Goal: Task Accomplishment & Management: Use online tool/utility

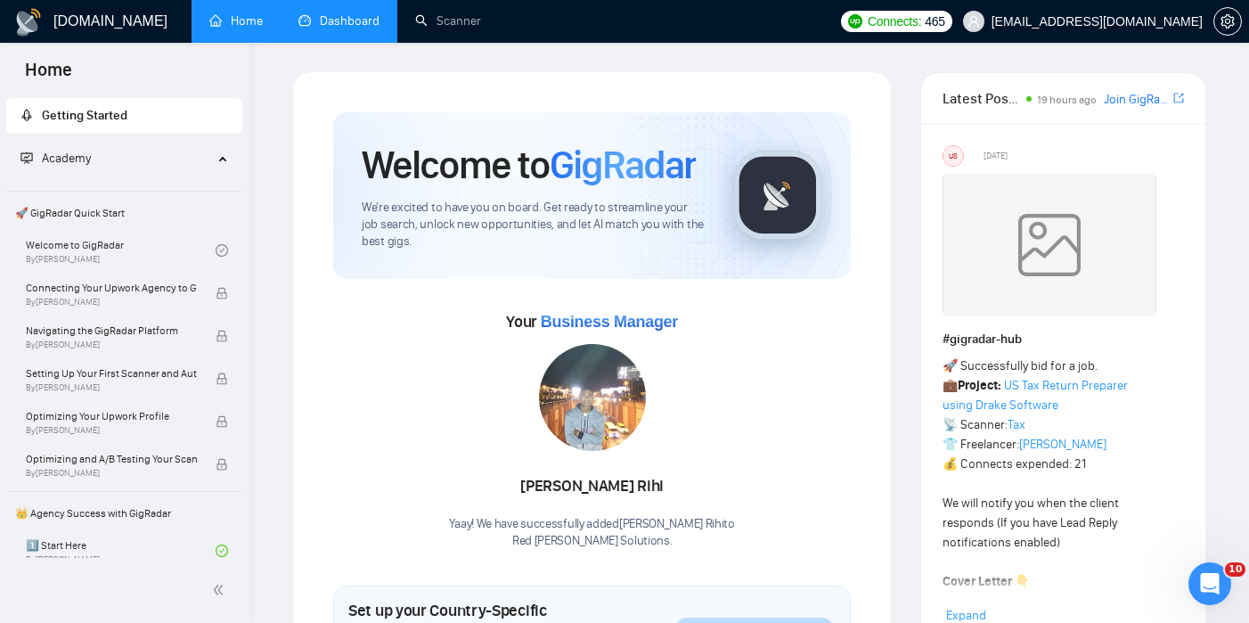
click at [357, 16] on link "Dashboard" at bounding box center [338, 20] width 81 height 15
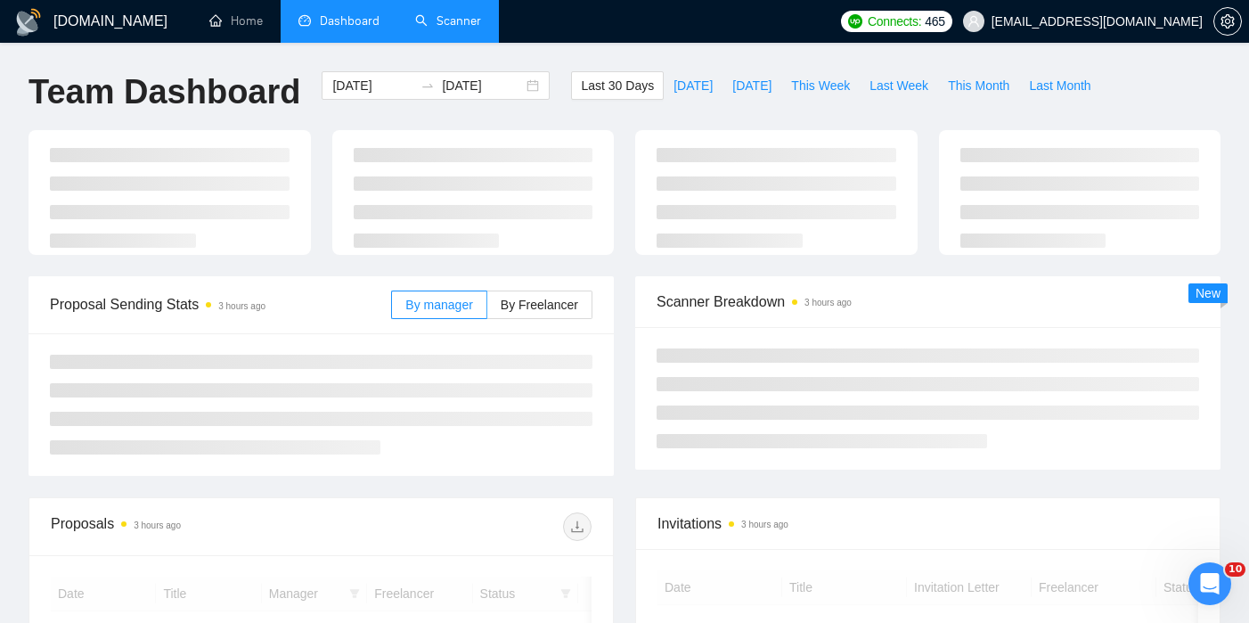
click at [438, 14] on link "Scanner" at bounding box center [448, 20] width 66 height 15
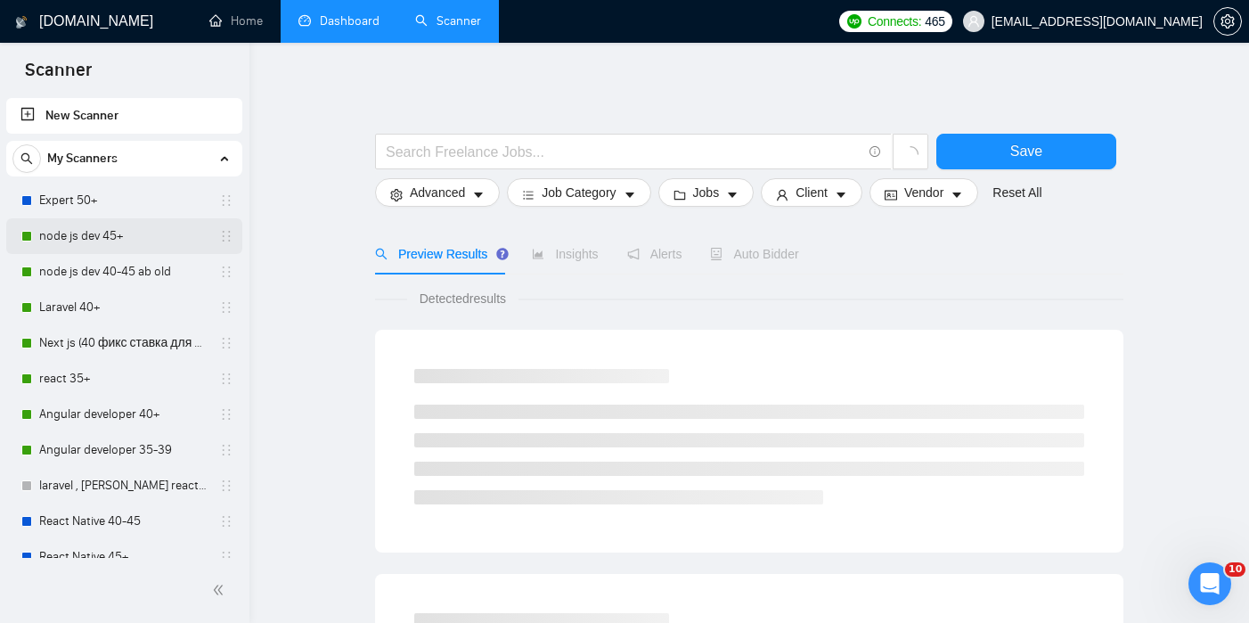
click at [126, 228] on link "node js dev 45+" at bounding box center [123, 236] width 169 height 36
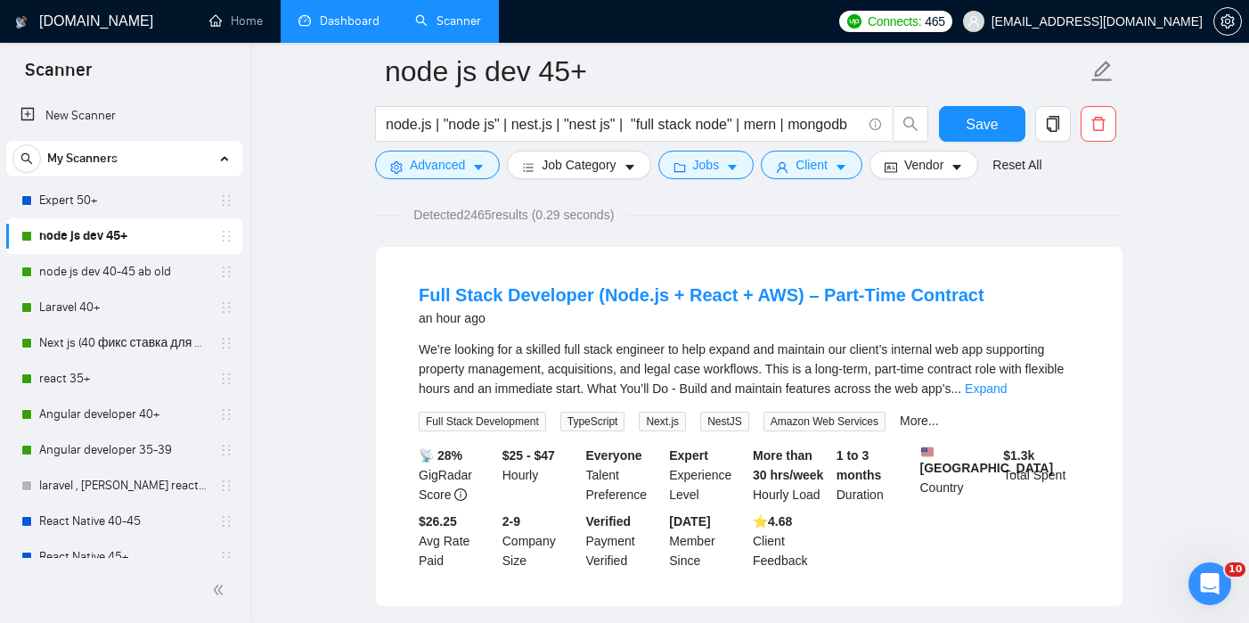
scroll to position [131, 0]
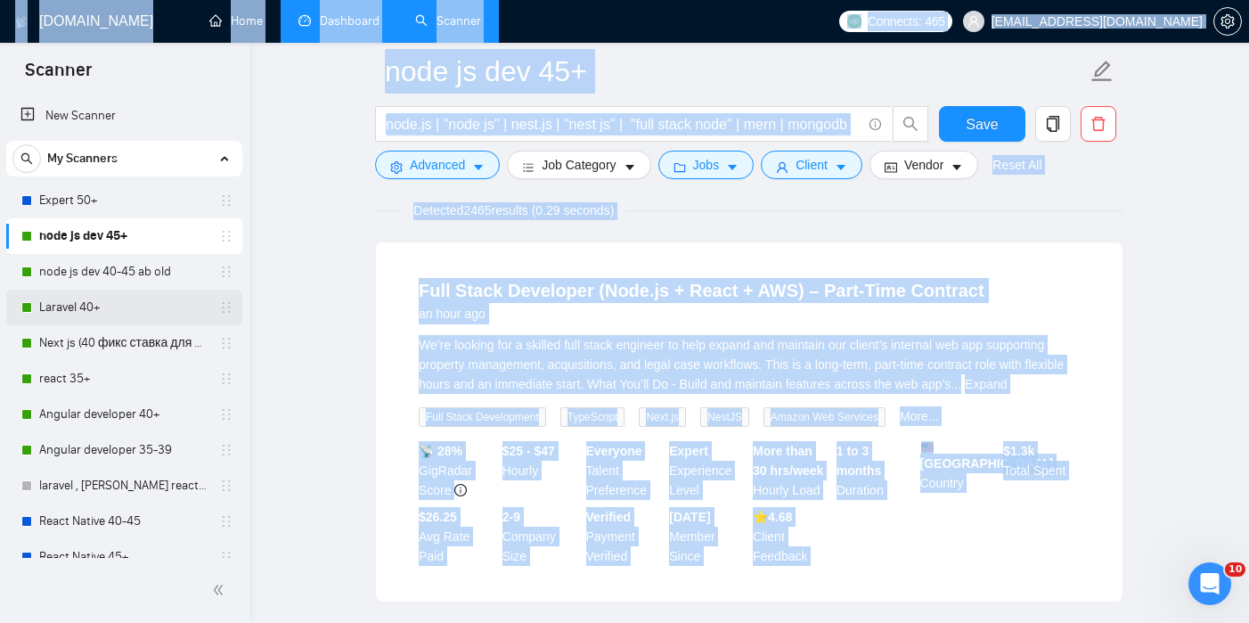
drag, startPoint x: 32, startPoint y: 197, endPoint x: 51, endPoint y: 306, distance: 110.3
click at [51, 306] on body "Scanner New Scanner My Scanners Expert 50+ node js dev 45+ node js dev 40-45 ab…" at bounding box center [624, 180] width 1249 height 623
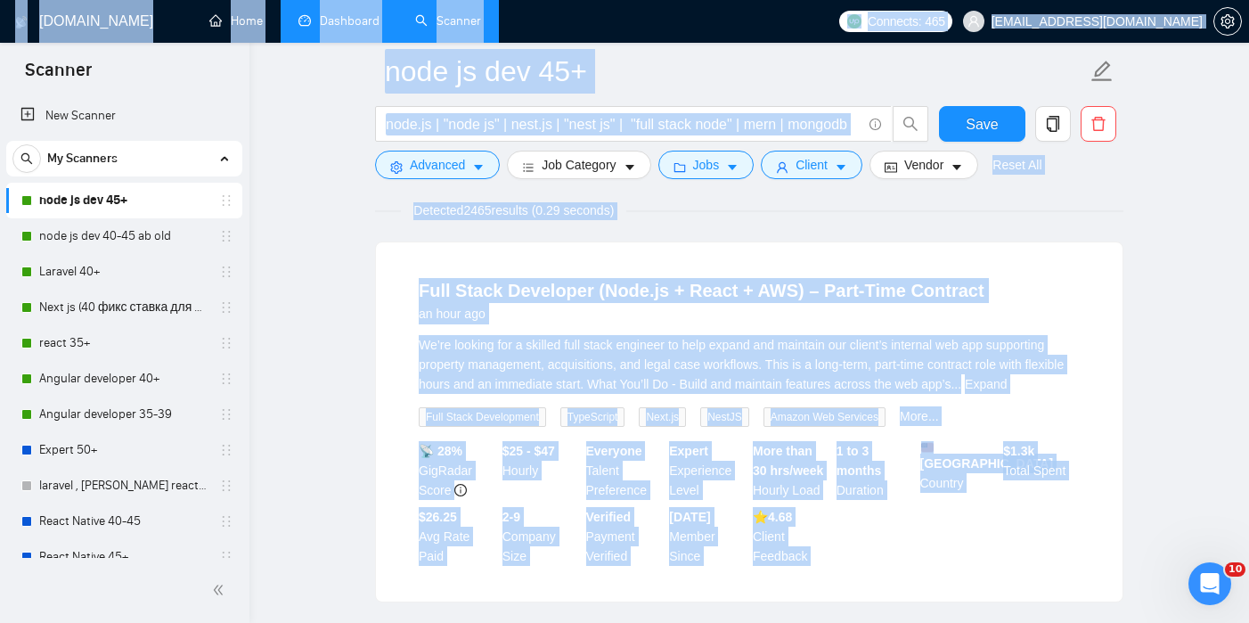
click at [883, 241] on div "Full Stack Developer (Node.js + React + AWS) – Part-Time Contract an hour ago W…" at bounding box center [749, 421] width 748 height 361
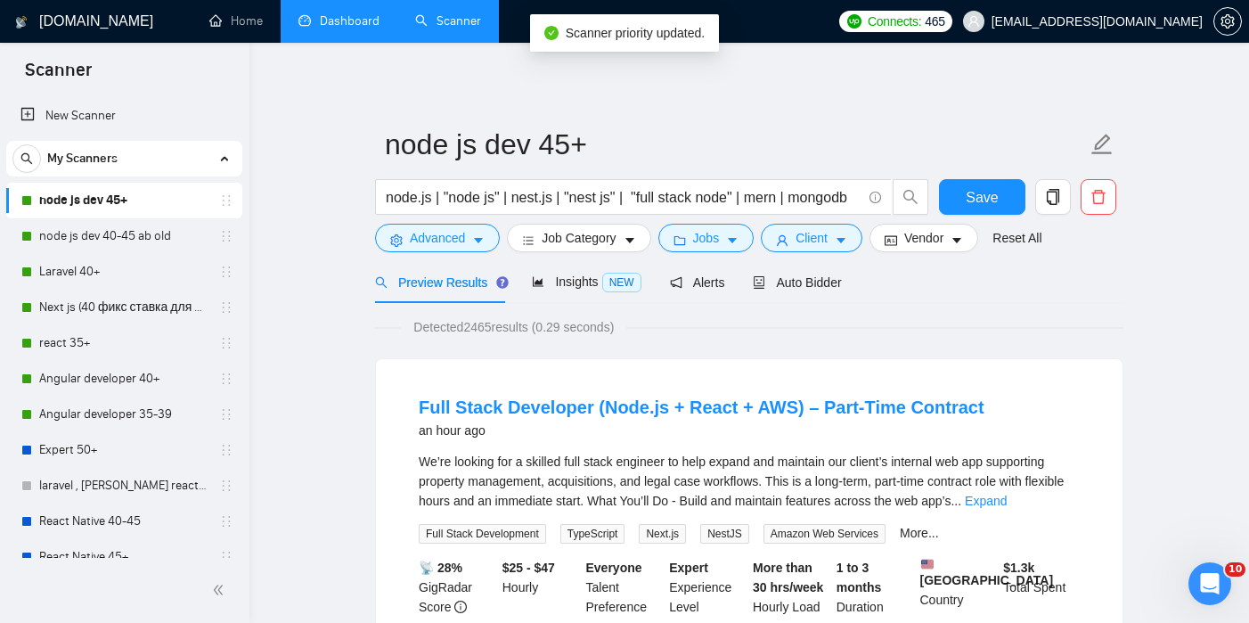
scroll to position [43, 0]
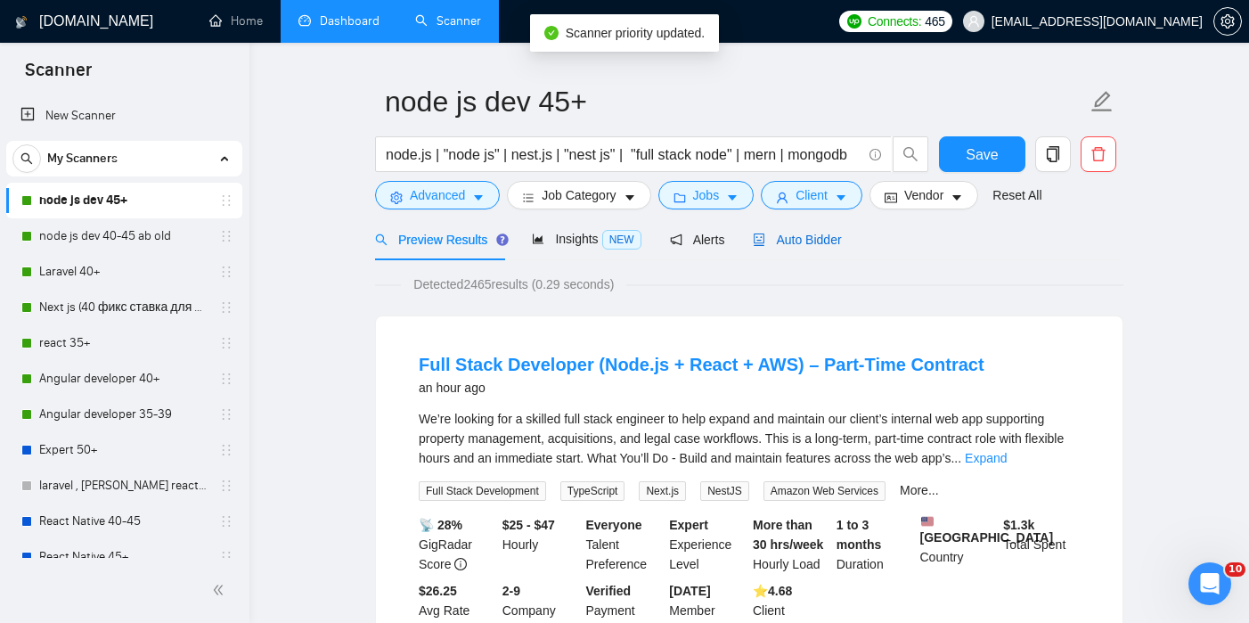
click at [841, 232] on span "Auto Bidder" at bounding box center [797, 239] width 88 height 14
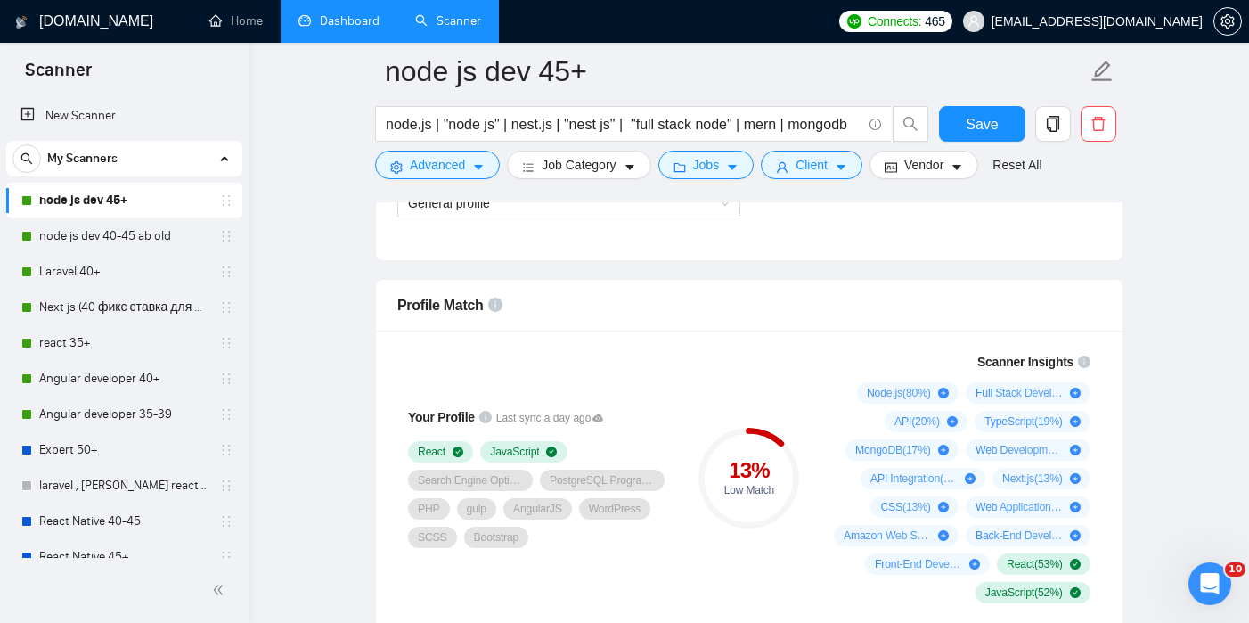
scroll to position [1089, 0]
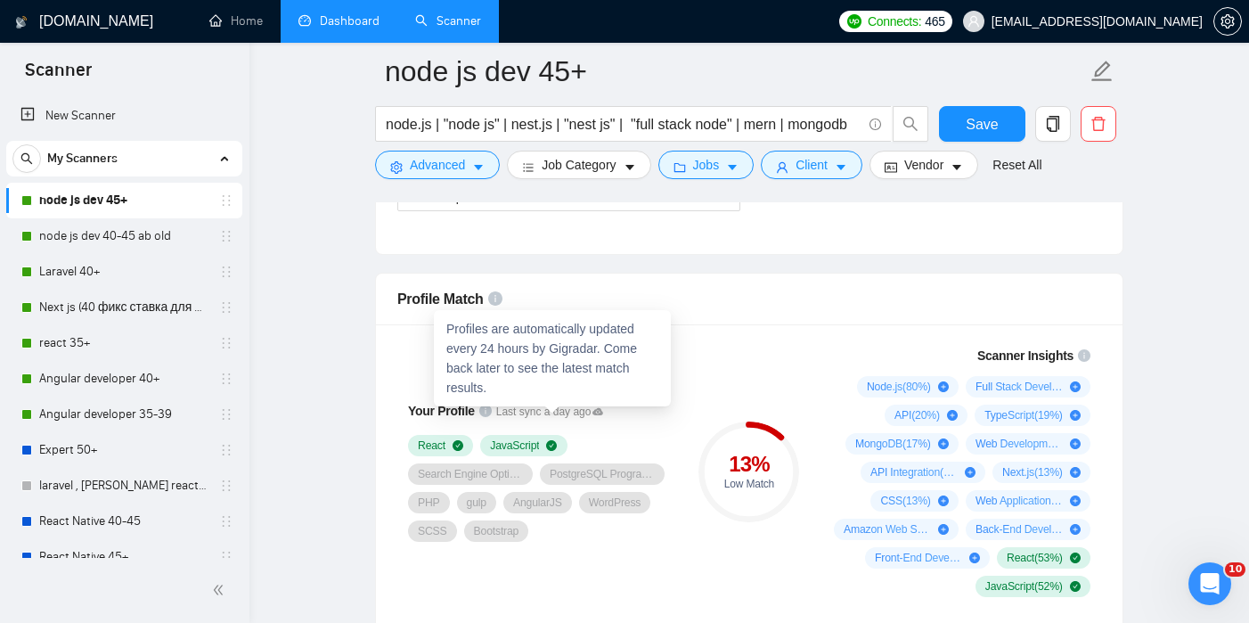
click at [603, 411] on icon at bounding box center [597, 411] width 11 height 11
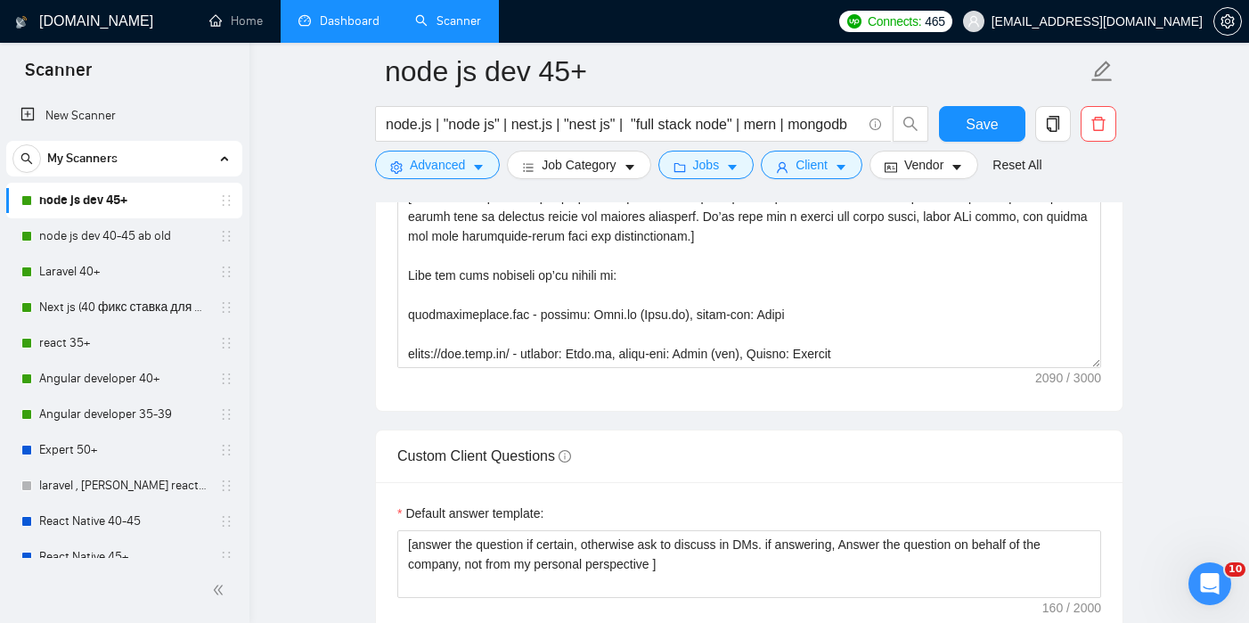
scroll to position [2245, 0]
